Goal: Information Seeking & Learning: Learn about a topic

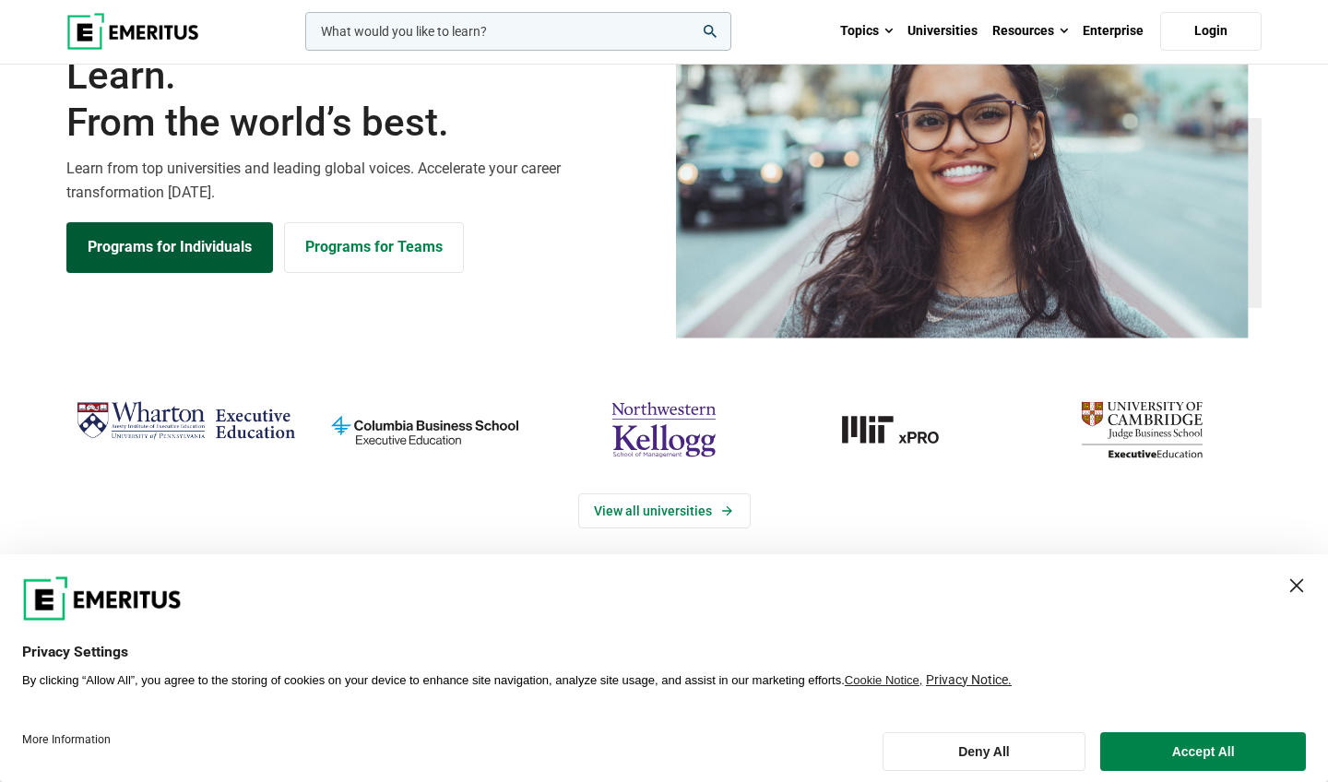
click at [188, 272] on link "Programs for Individuals" at bounding box center [169, 247] width 207 height 50
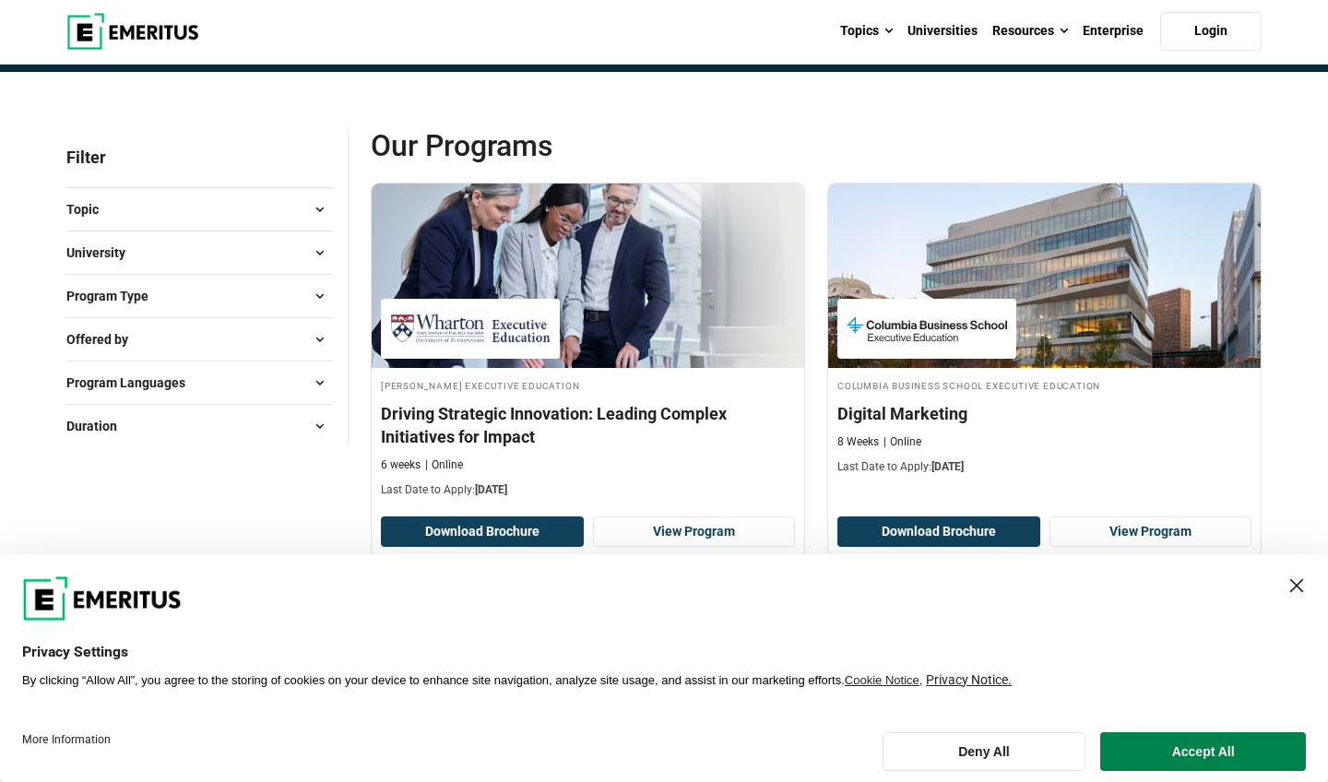
scroll to position [93, 0]
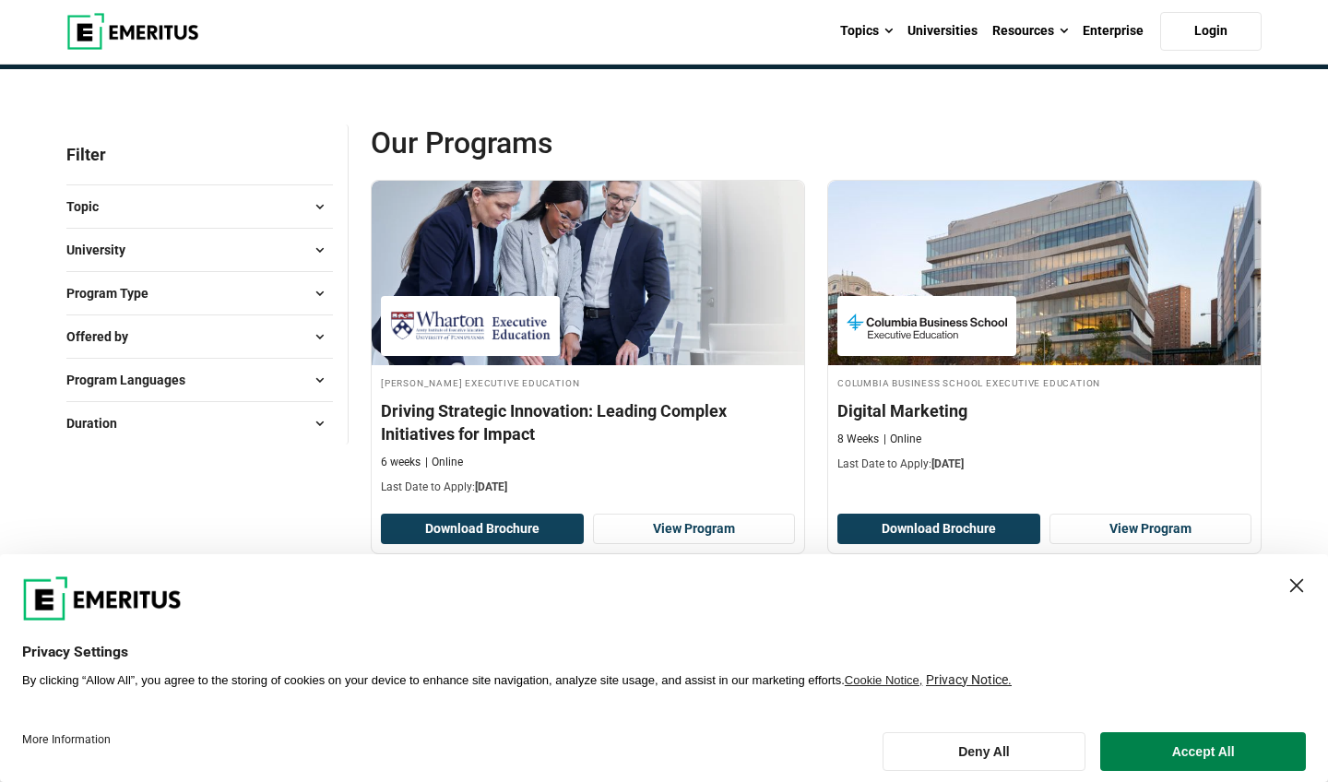
click at [296, 220] on button "Topic" at bounding box center [199, 207] width 267 height 28
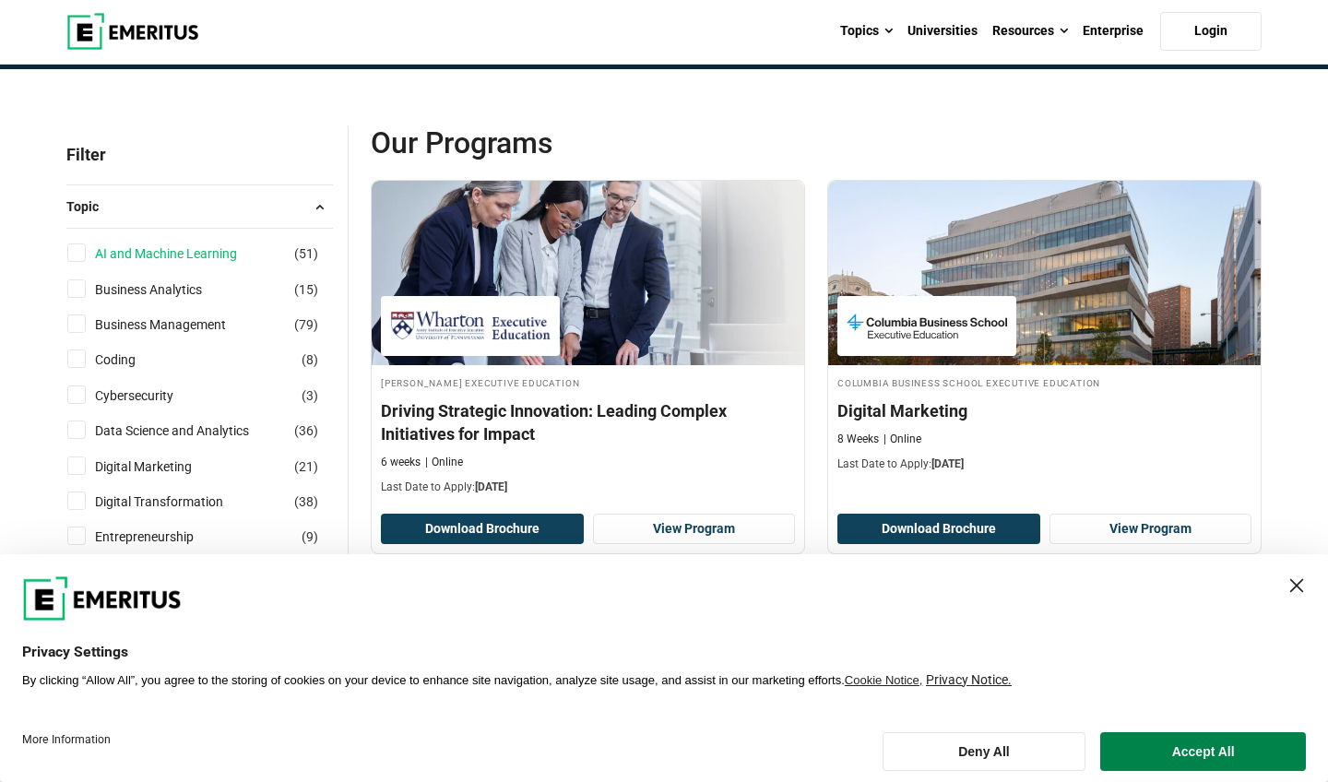
click at [211, 264] on link "AI and Machine Learning" at bounding box center [184, 254] width 179 height 20
checkbox input "true"
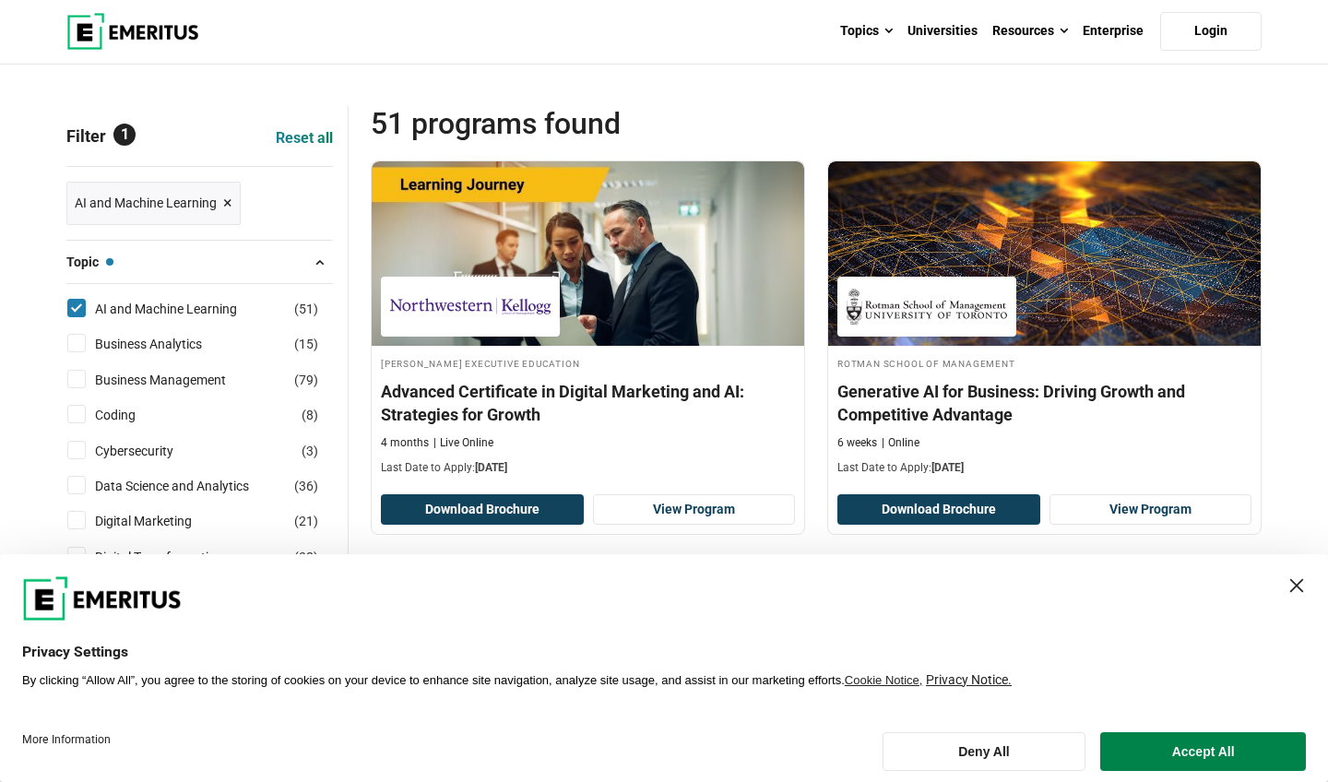
scroll to position [128, 0]
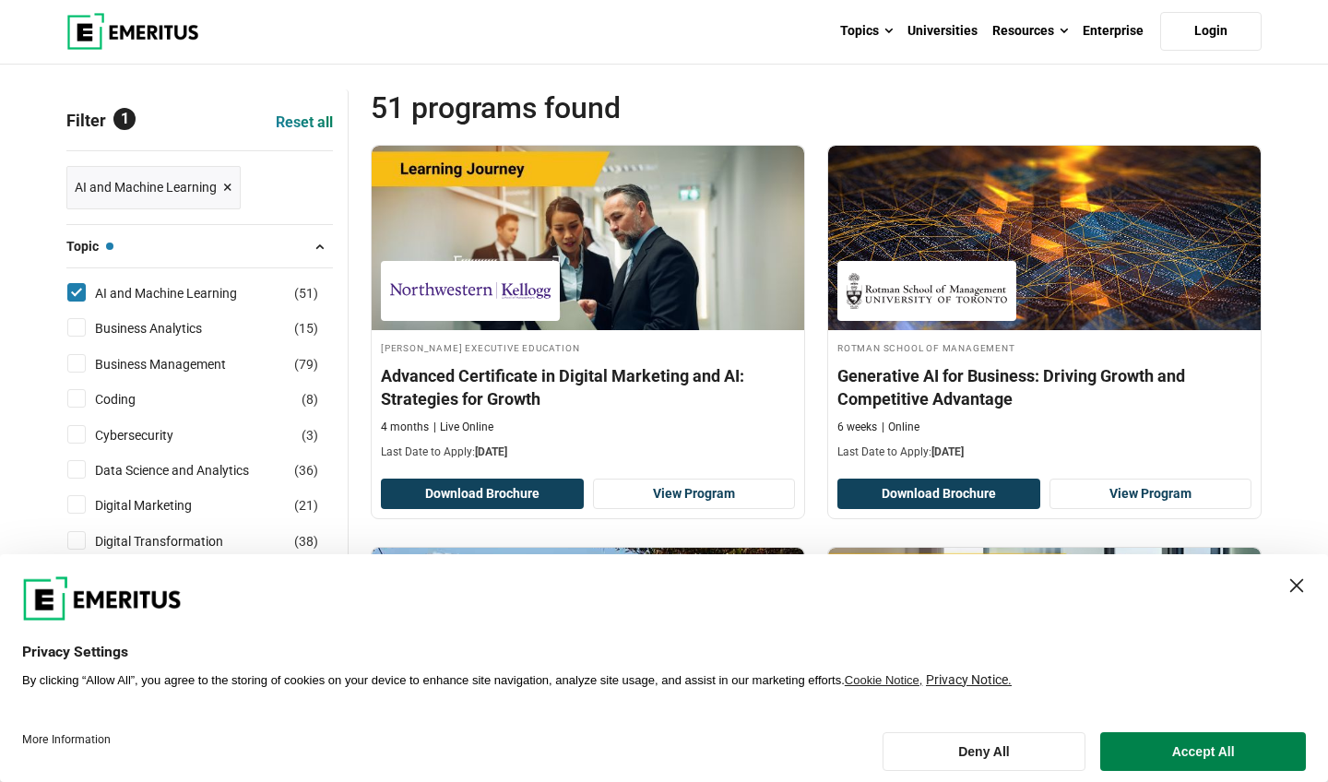
click at [1297, 599] on div "Close Layer" at bounding box center [1297, 586] width 26 height 26
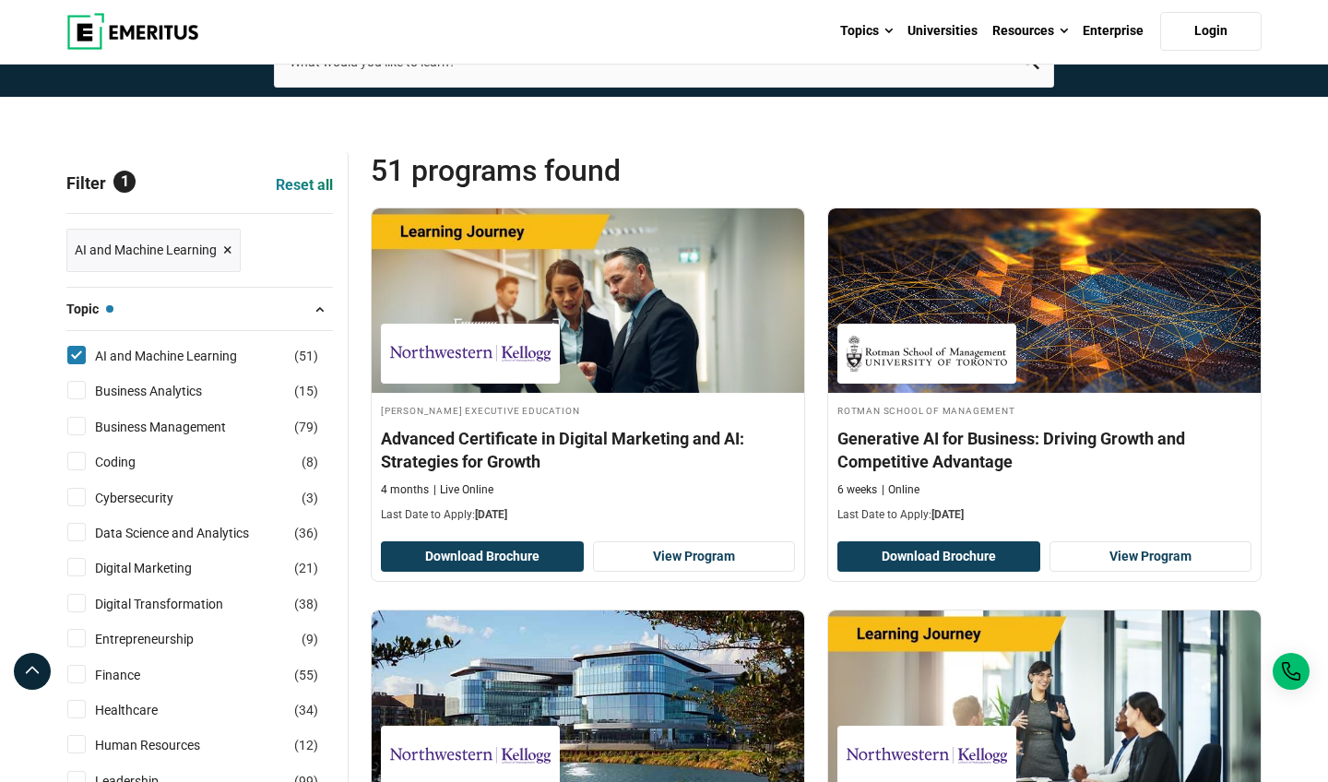
scroll to position [85, 0]
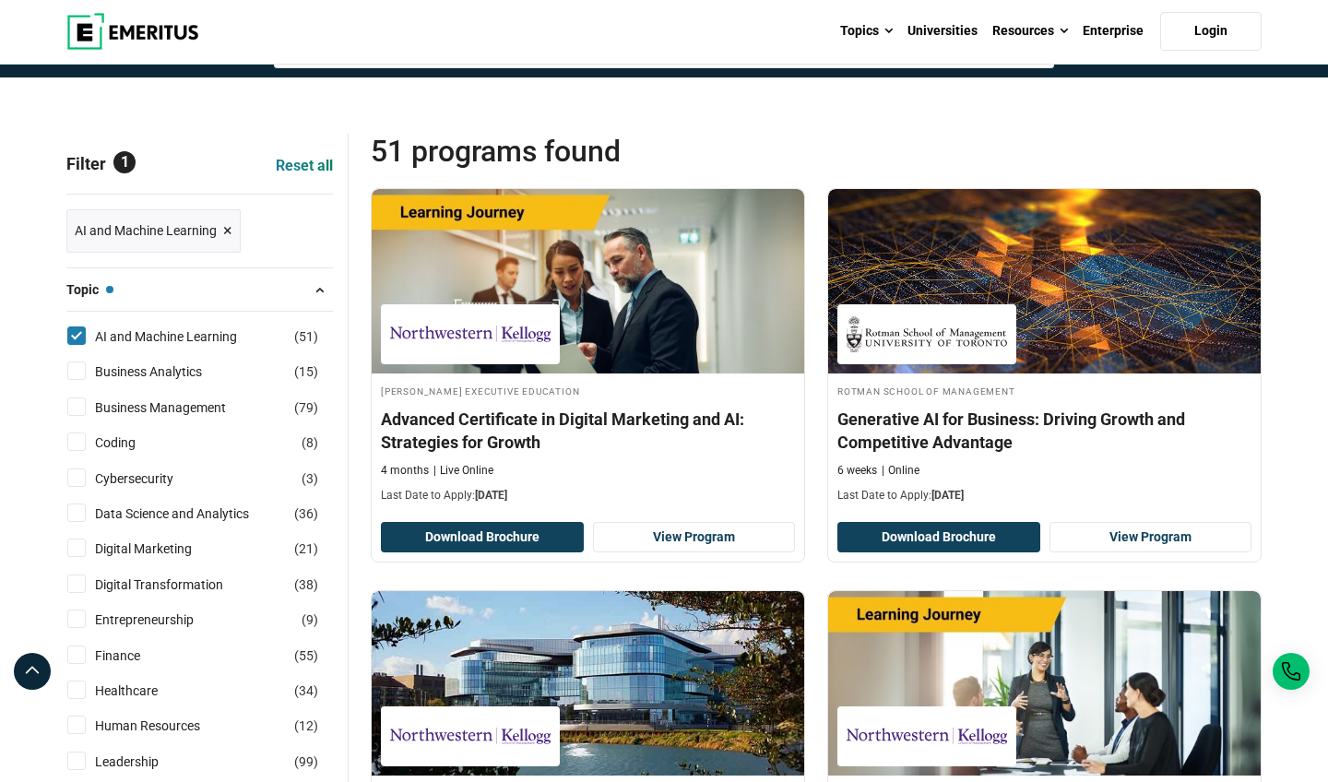
click at [77, 522] on input "Data Science and Analytics ( 36 )" at bounding box center [76, 513] width 18 height 18
checkbox input "true"
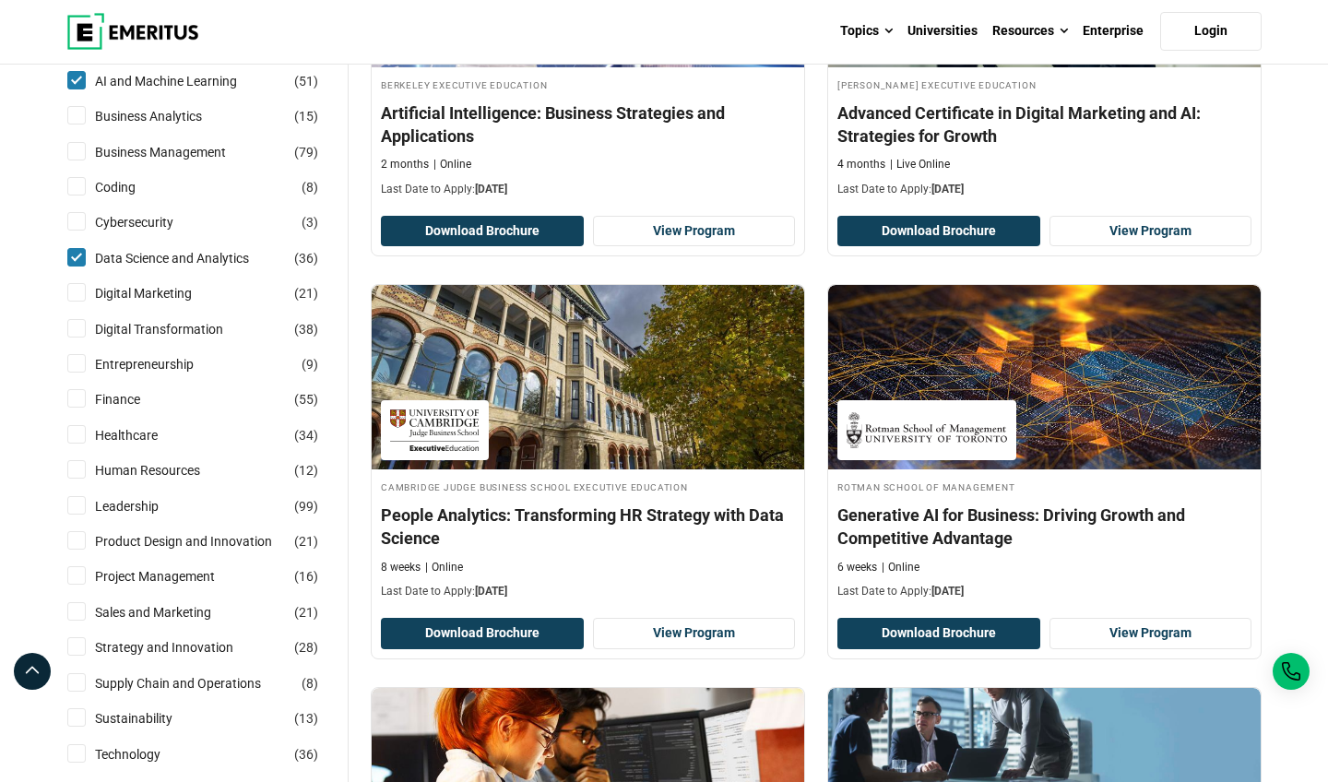
scroll to position [392, 0]
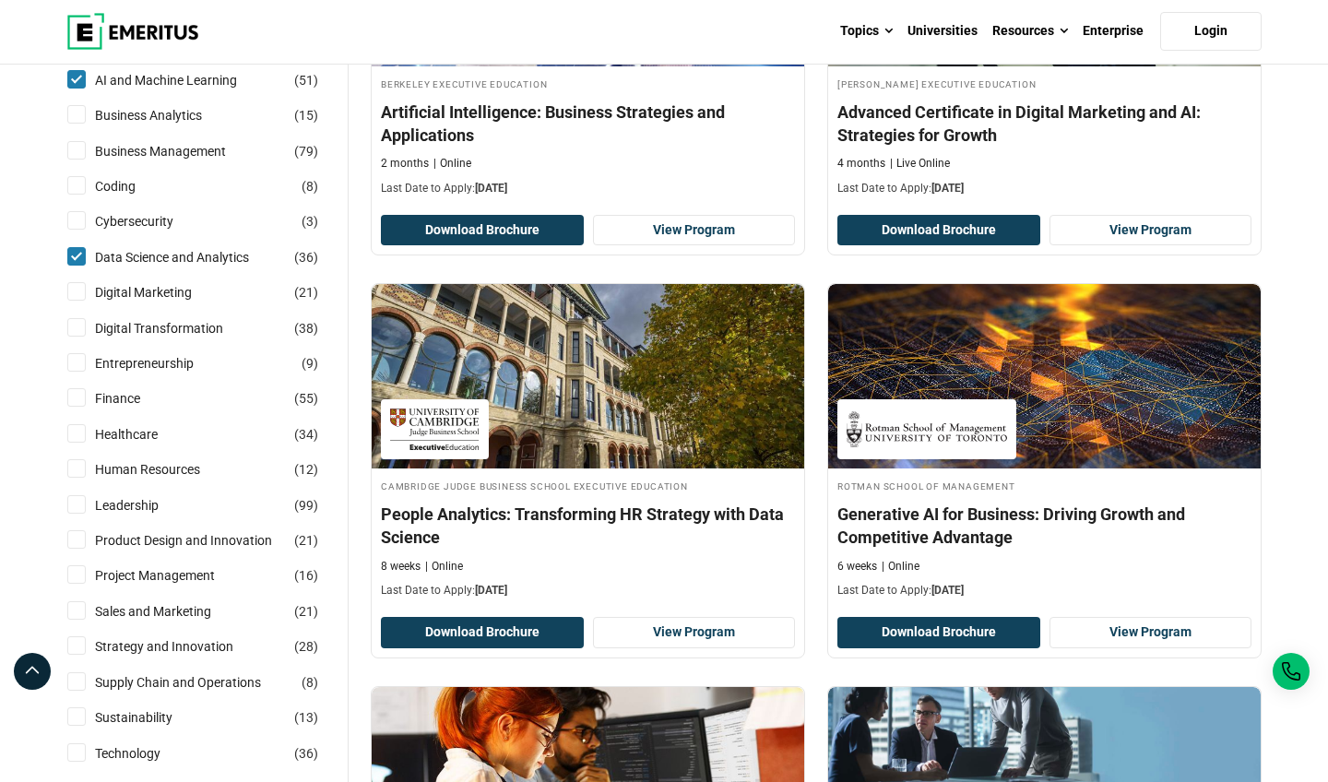
click at [74, 89] on input "AI and Machine Learning ( 51 )" at bounding box center [76, 79] width 18 height 18
checkbox input "false"
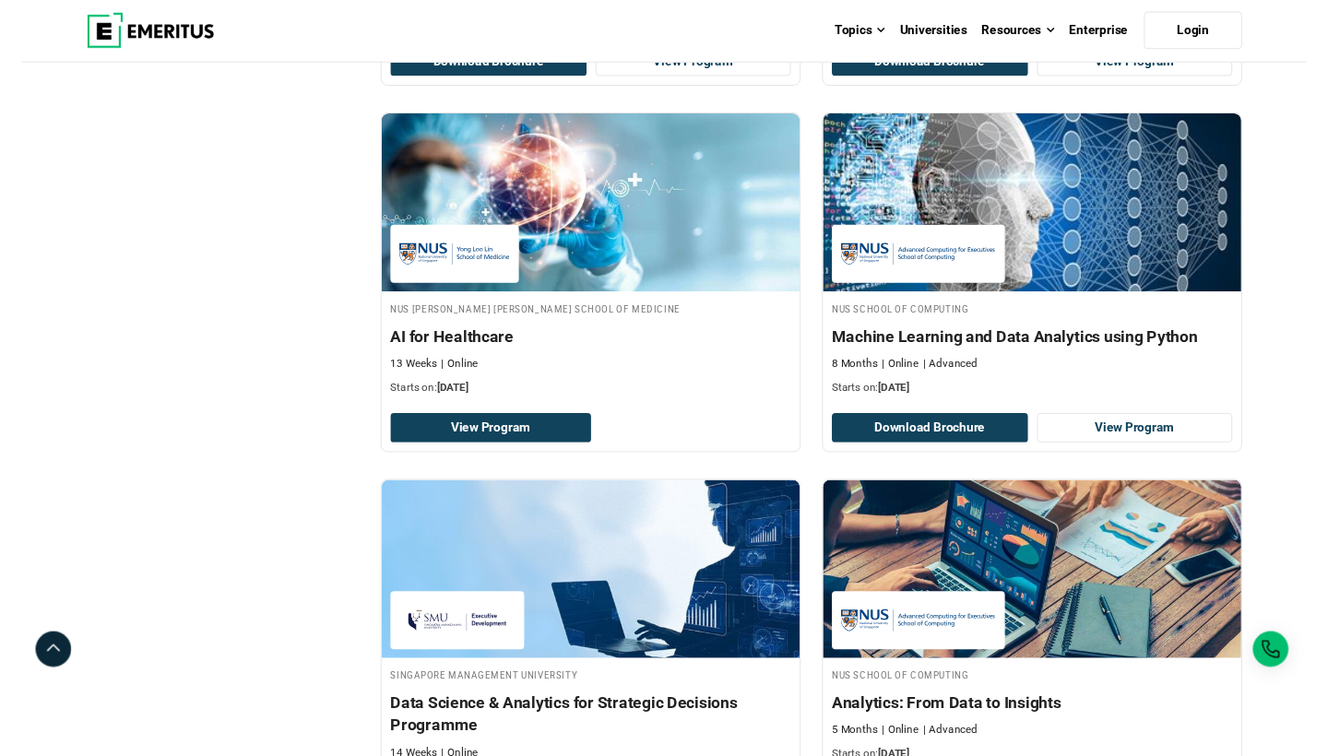
scroll to position [1364, 0]
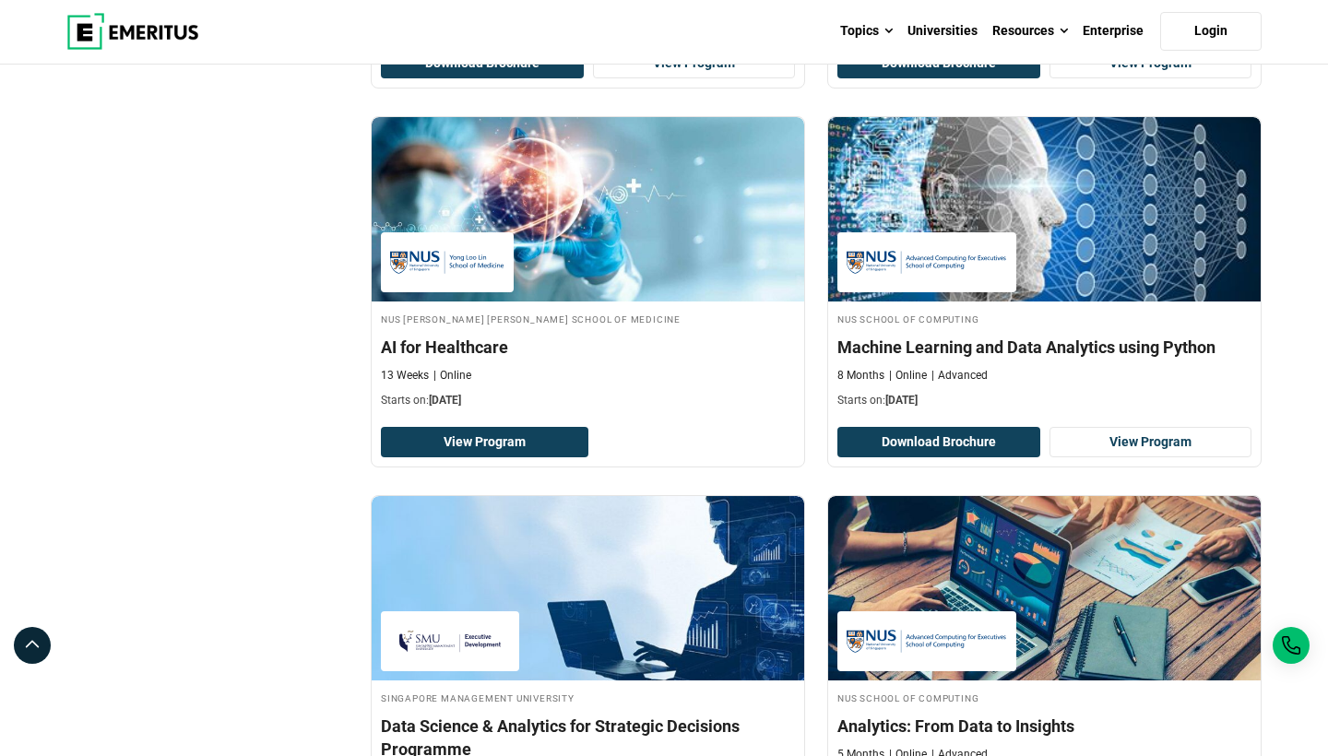
click at [814, 401] on div "NUS Yong Loo Lin School of Medicine AI for Healthcare 13 Weeks Online Starts on…" at bounding box center [588, 291] width 457 height 351
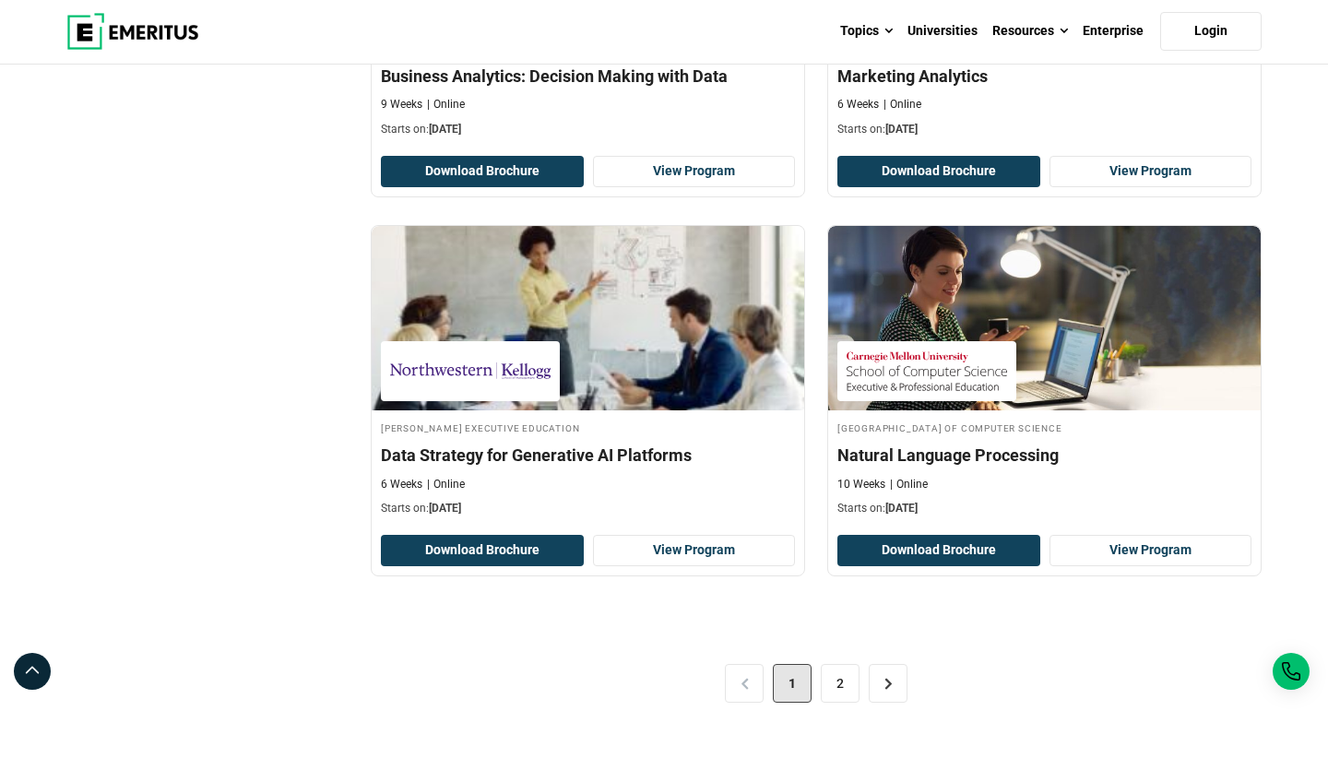
scroll to position [3556, 0]
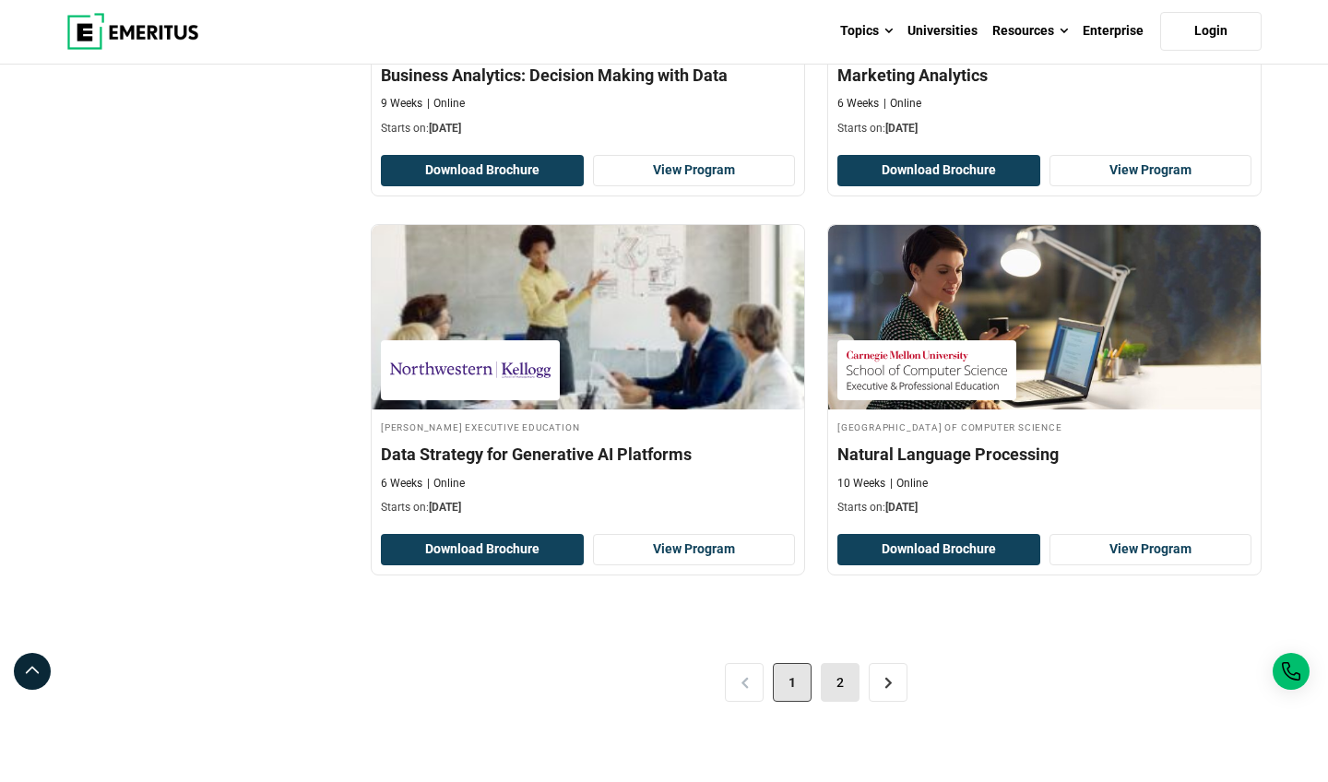
click at [839, 702] on link "2" at bounding box center [840, 682] width 39 height 39
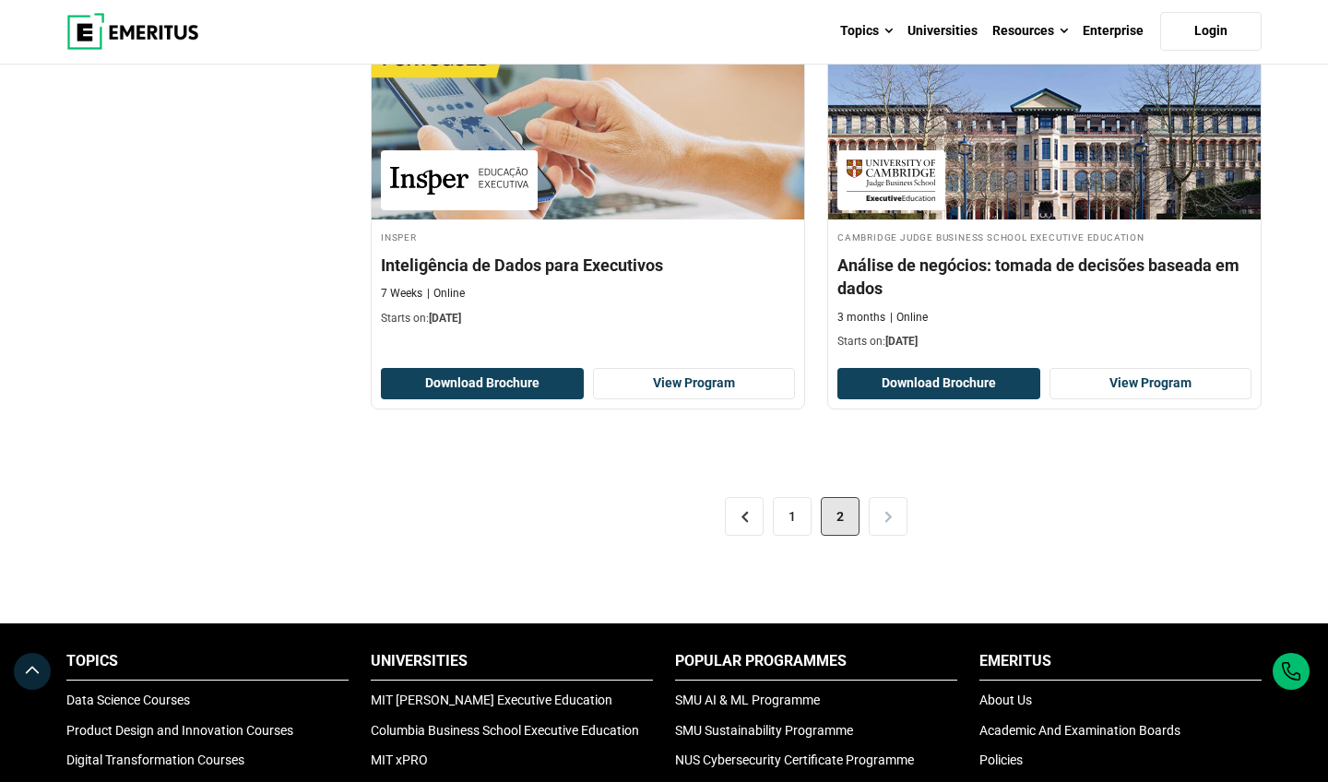
scroll to position [2898, 0]
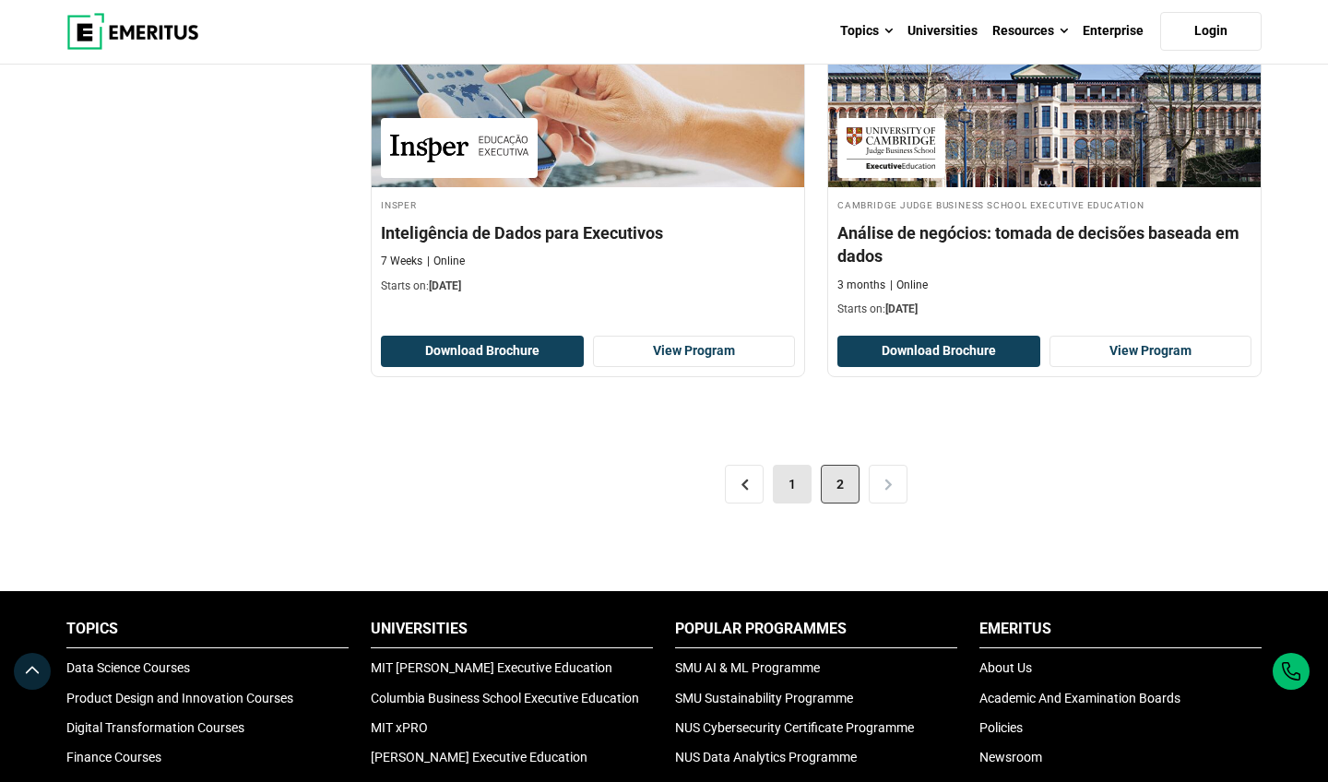
click at [798, 504] on link "1" at bounding box center [792, 484] width 39 height 39
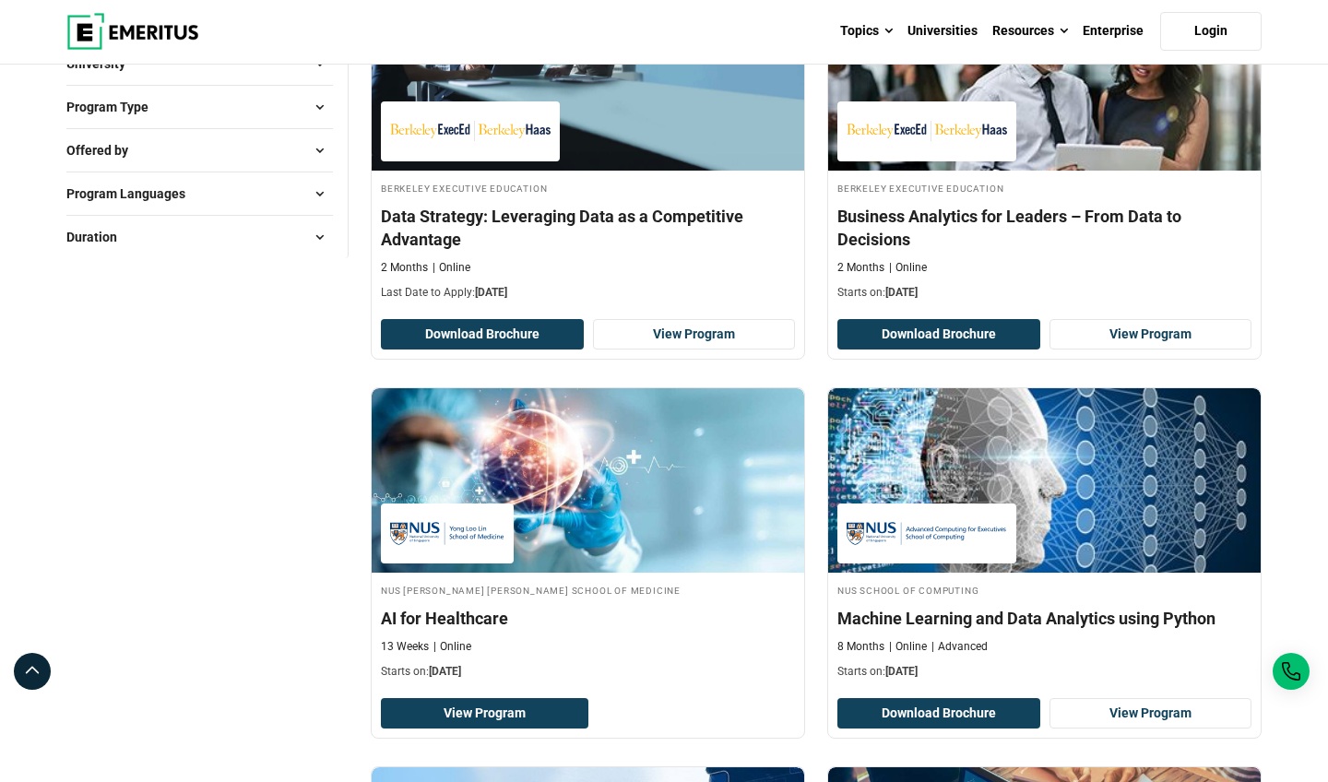
scroll to position [1094, 0]
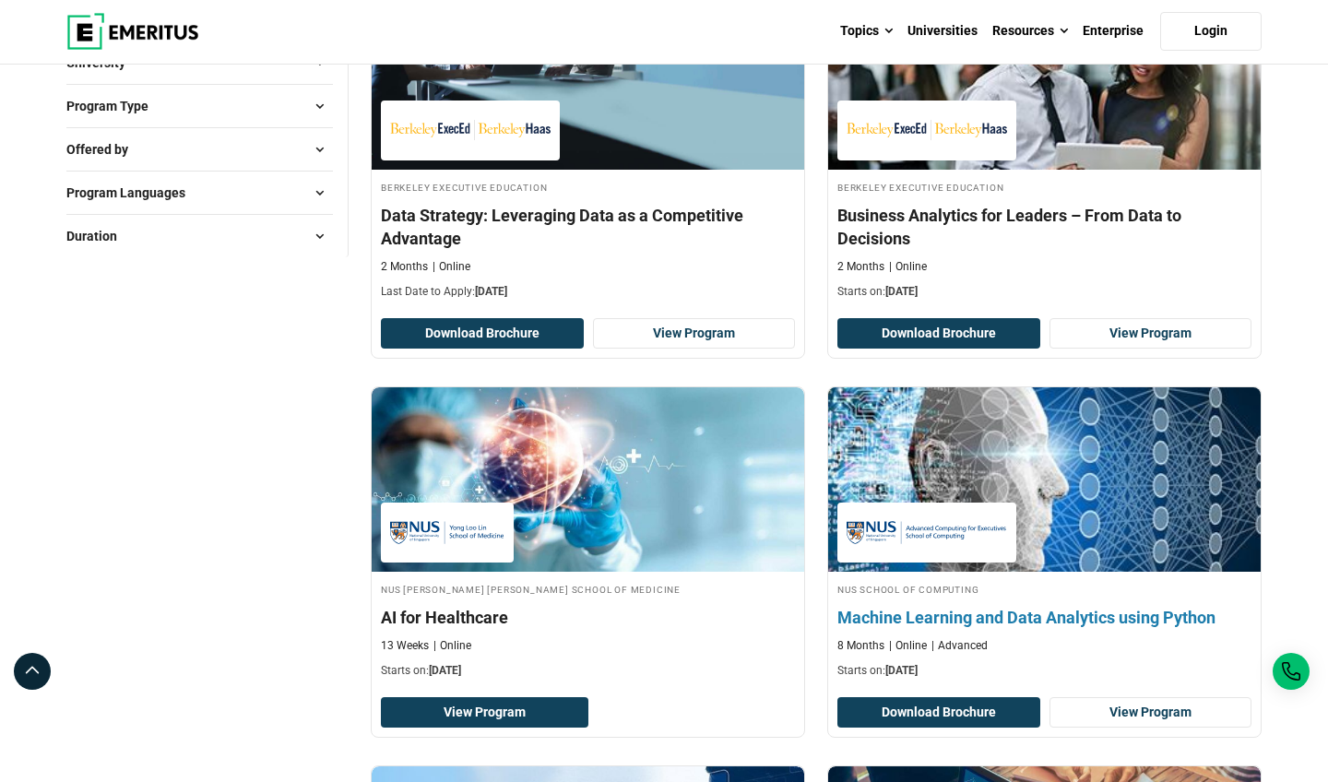
click at [972, 629] on h4 "Machine Learning and Data Analytics using Python" at bounding box center [1045, 617] width 414 height 23
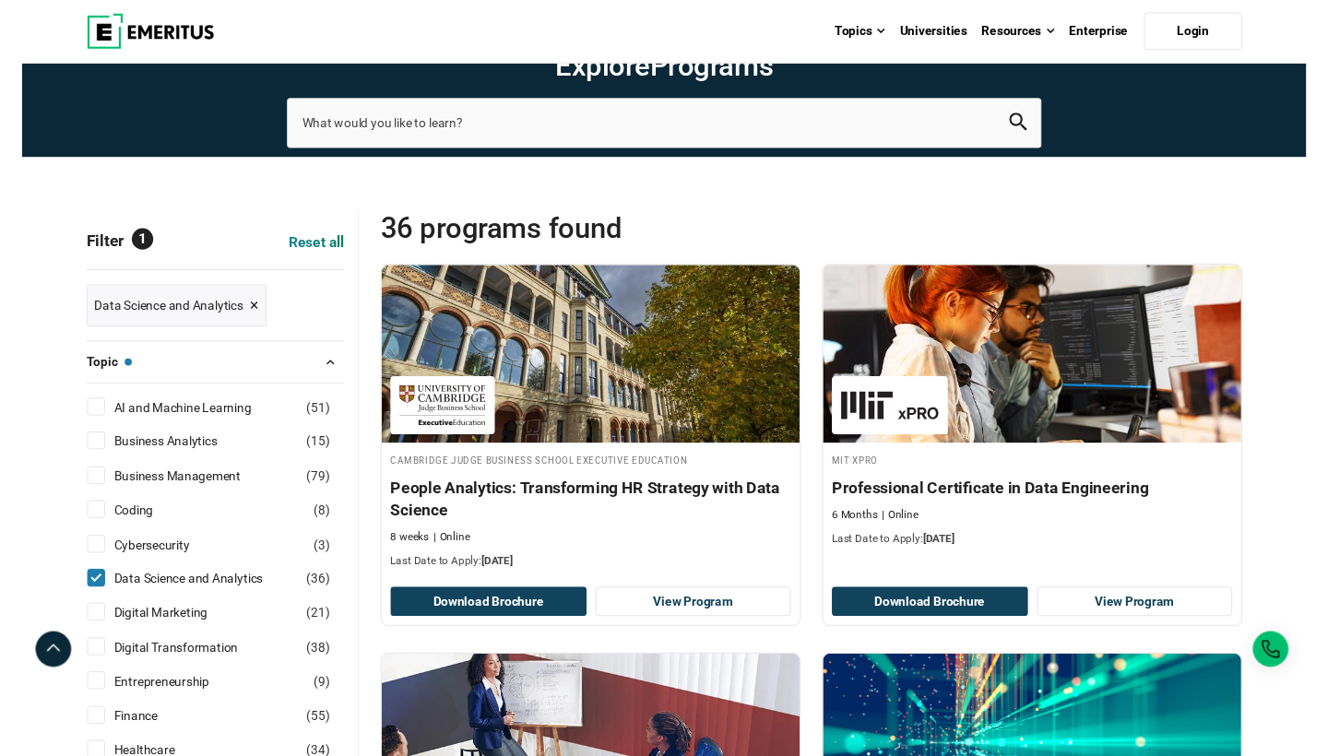
scroll to position [0, 0]
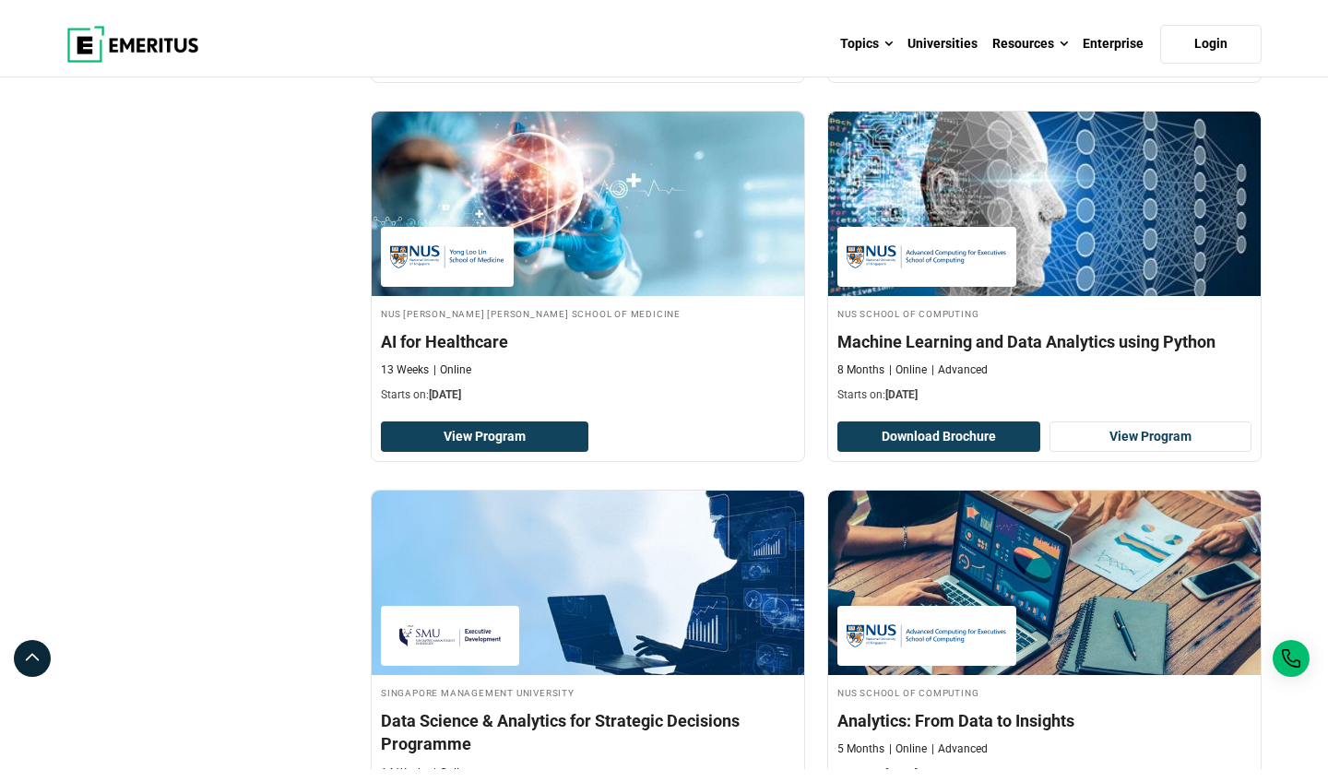
scroll to position [1372, 0]
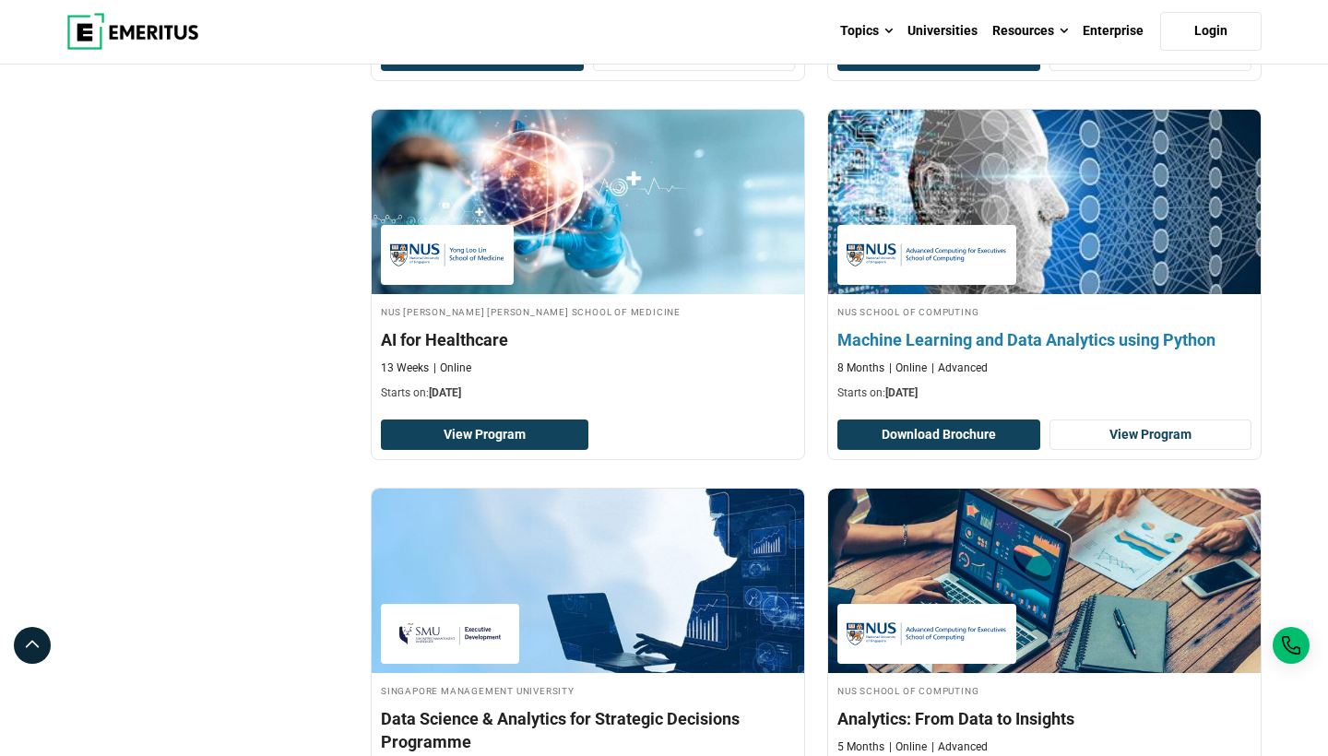
click at [1024, 254] on img at bounding box center [1045, 202] width 476 height 203
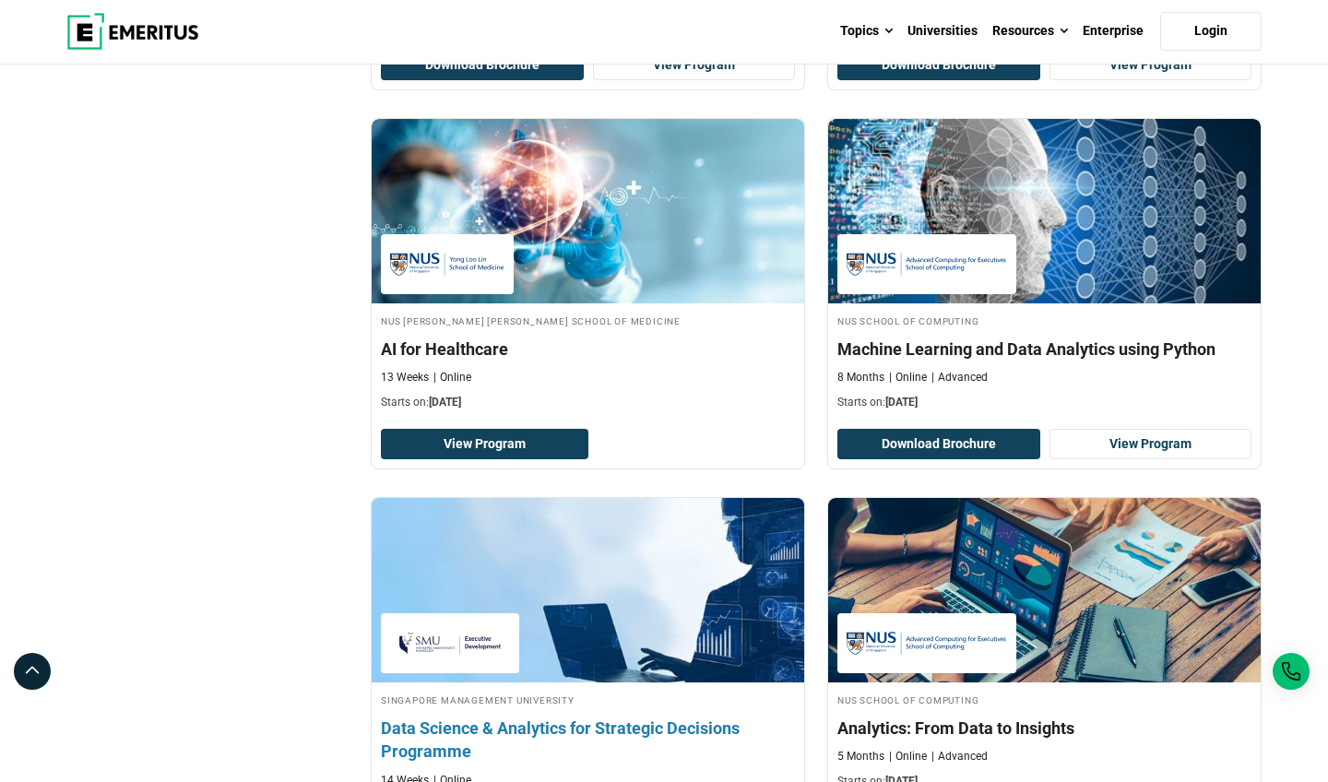
scroll to position [1361, 0]
